Goal: Check status

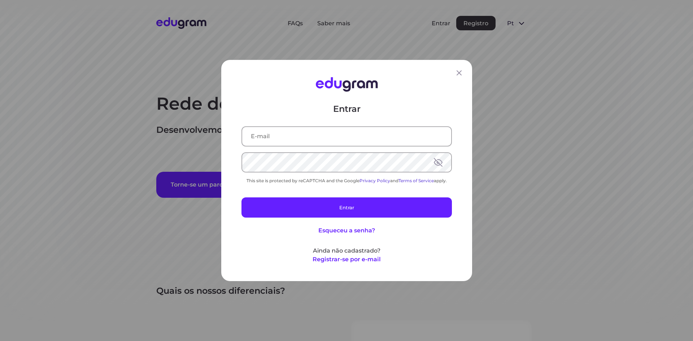
click at [314, 139] on input "text" at bounding box center [346, 136] width 209 height 19
type input "baixarmaterialcompartilhado@gmail.com"
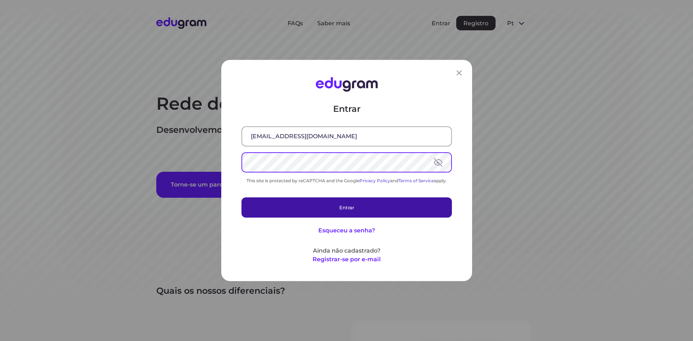
click at [352, 207] on button "Entrar" at bounding box center [346, 207] width 210 height 20
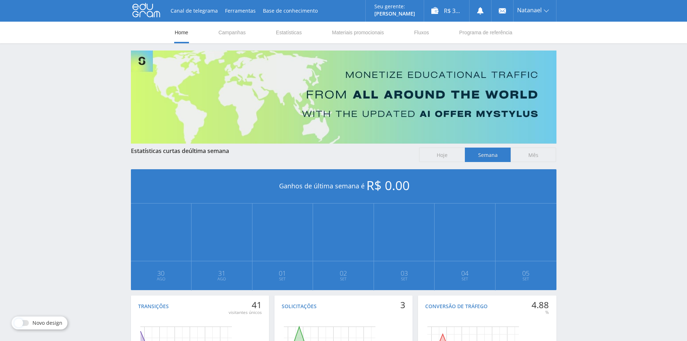
click at [275, 33] on nav "Home Campanhas Estatísticas Materiais promocionais Fluxos Programa de referência" at bounding box center [343, 33] width 339 height 22
click at [298, 33] on link "Estatísticas" at bounding box center [288, 33] width 27 height 22
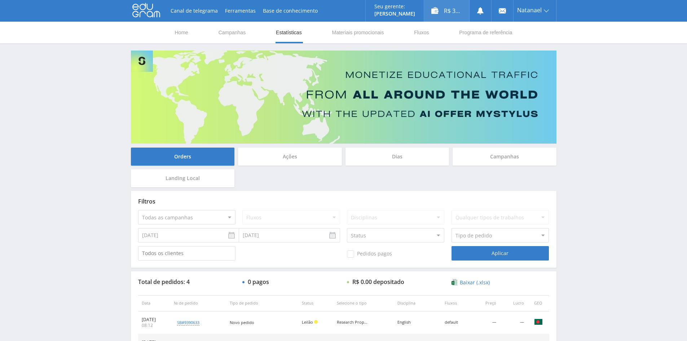
click at [447, 12] on div "R$ 3.35" at bounding box center [446, 11] width 45 height 22
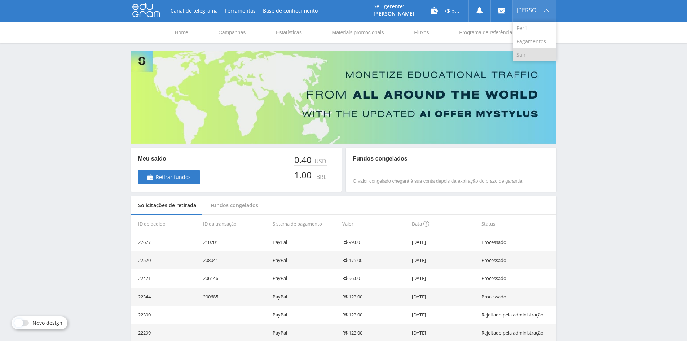
click at [530, 54] on link "Sair" at bounding box center [534, 54] width 43 height 13
